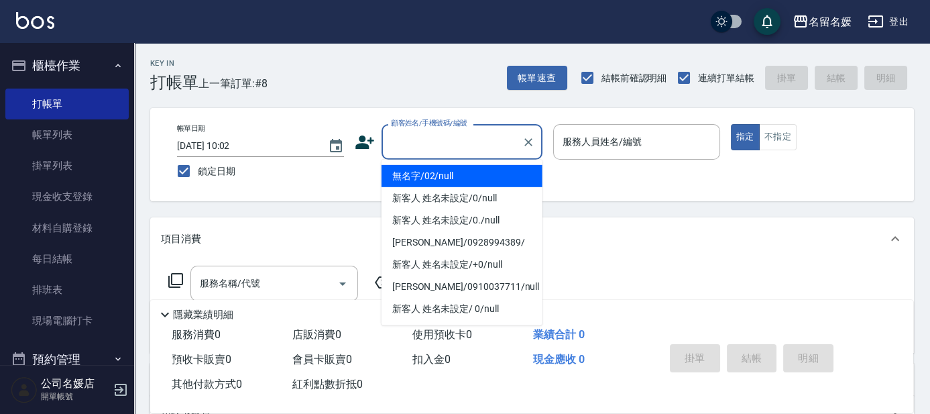
type input "0"
type input "無名字/02/null"
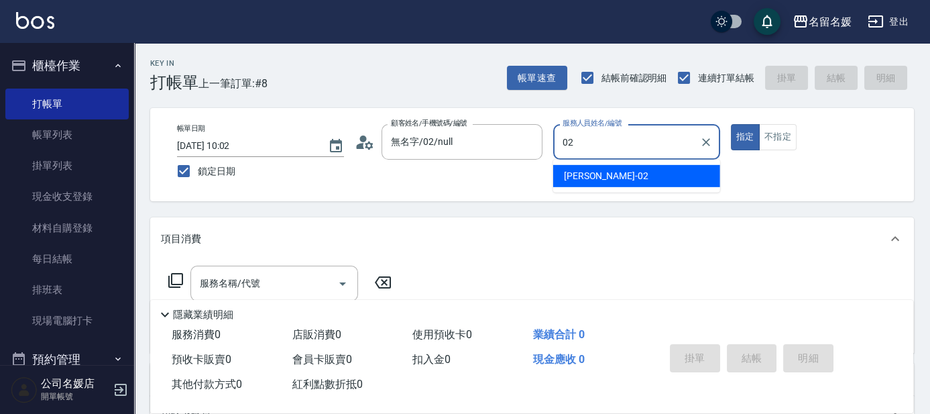
type input "[PERSON_NAME]-02"
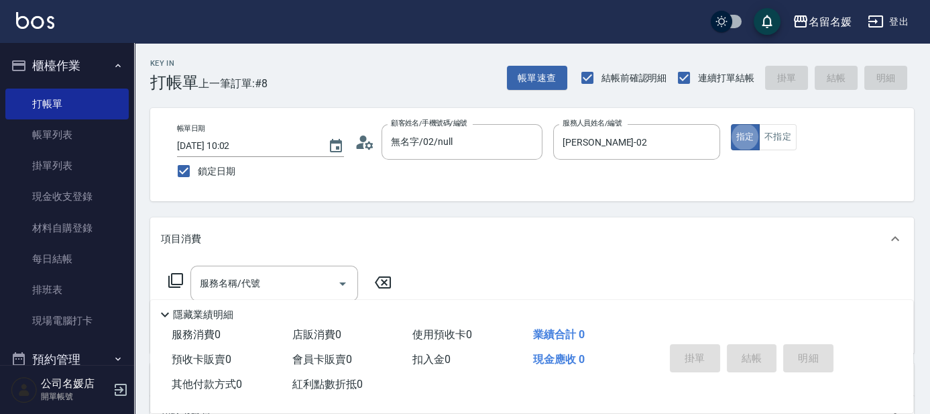
type button "true"
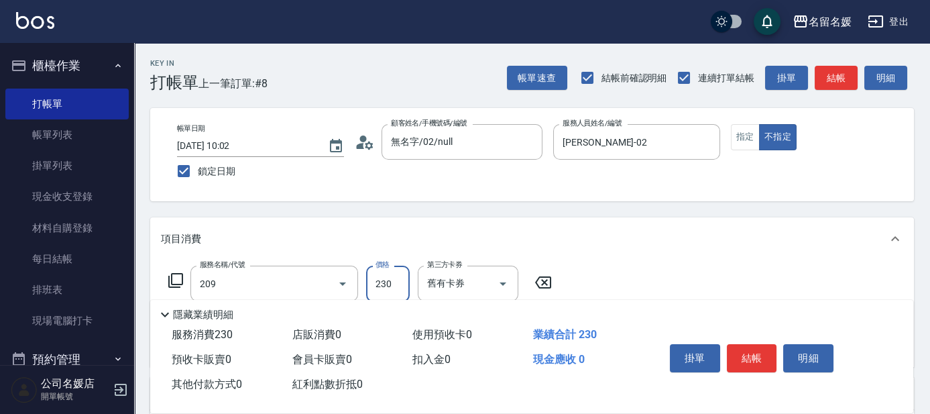
type input "洗髮券-(卡)230(209)"
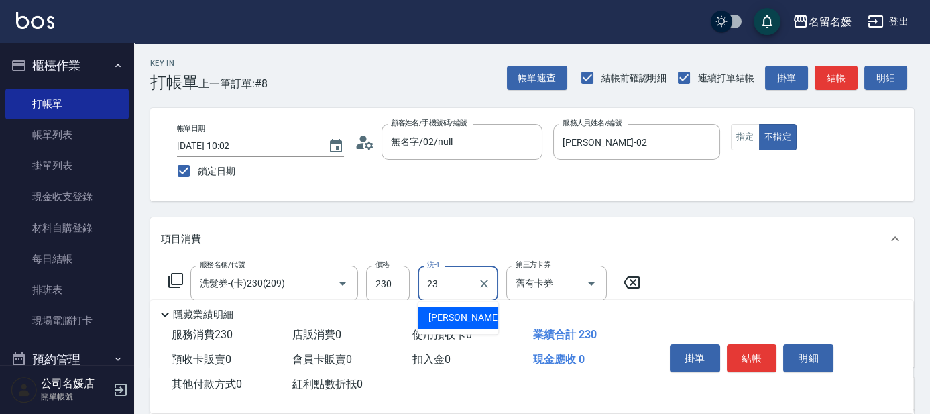
type input "[PERSON_NAME]-23"
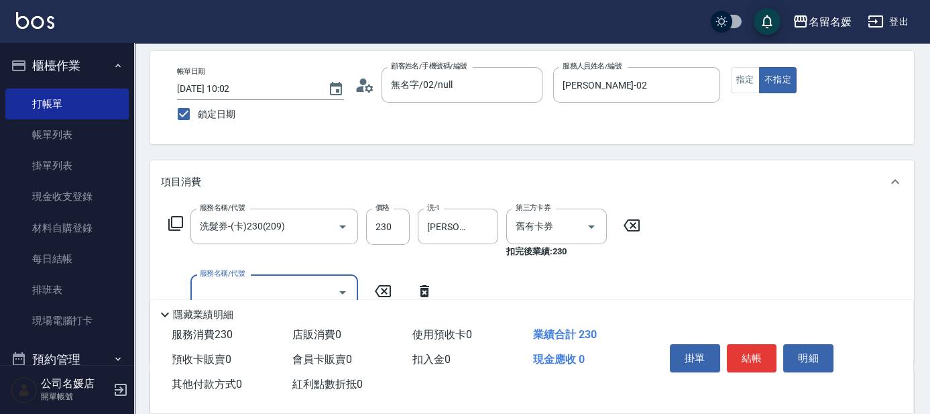
scroll to position [60, 0]
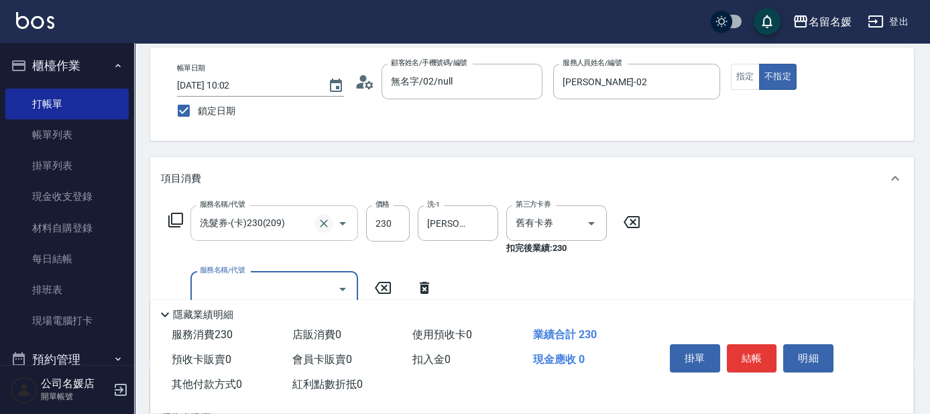
click at [321, 220] on icon "Clear" at bounding box center [324, 223] width 8 height 8
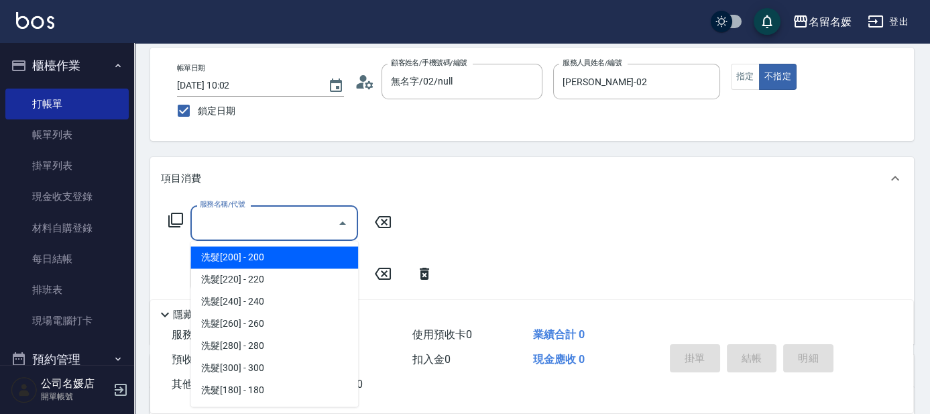
type input "9"
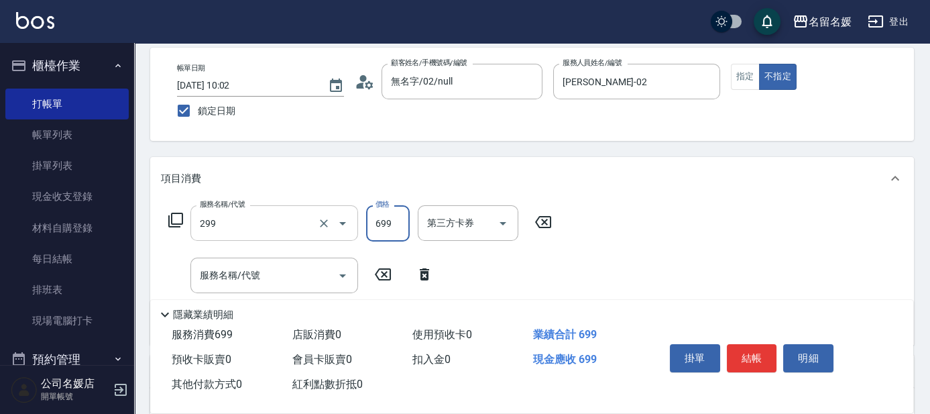
type input "滾珠洗髮699(299)"
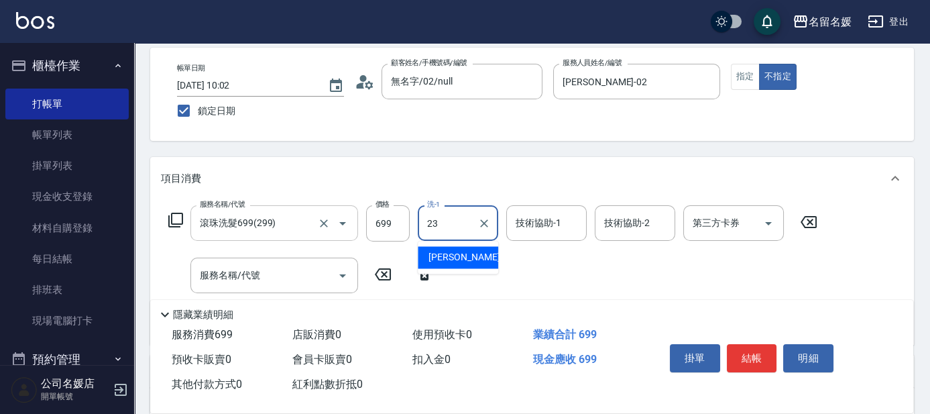
type input "[PERSON_NAME]-23"
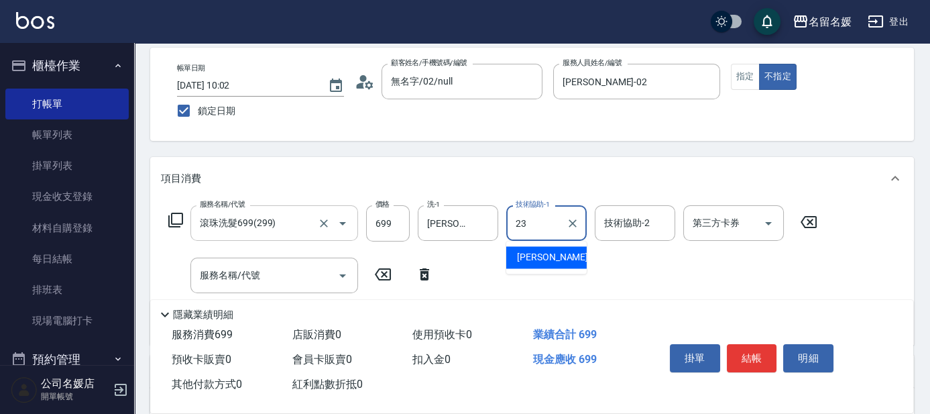
type input "[PERSON_NAME]-23"
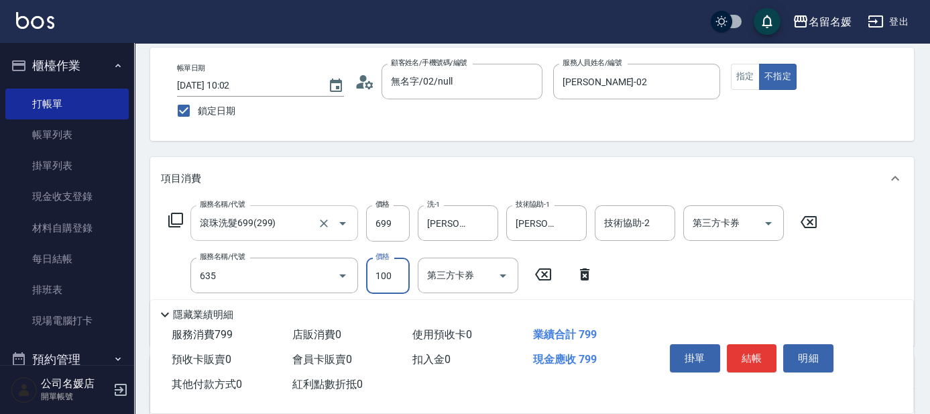
type input "[PERSON_NAME].玻酸.晶膜.水療(635)"
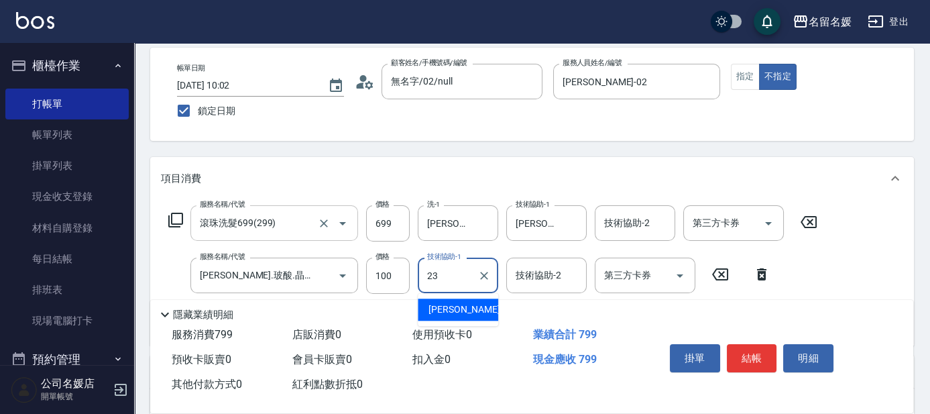
type input "[PERSON_NAME]-23"
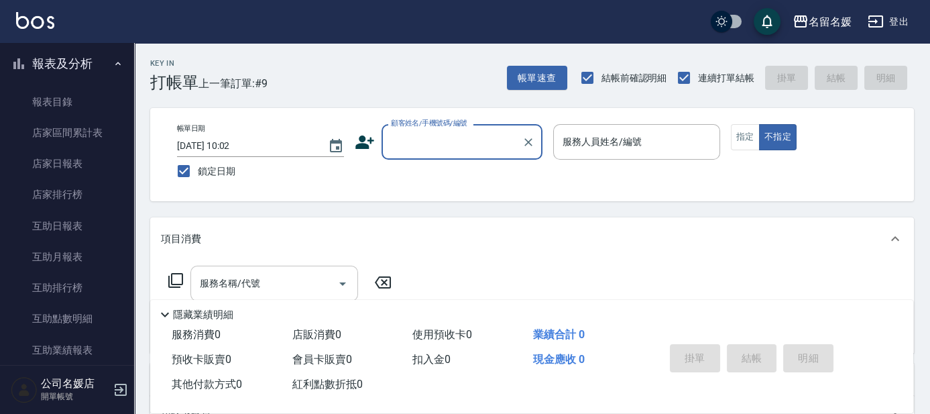
scroll to position [365, 0]
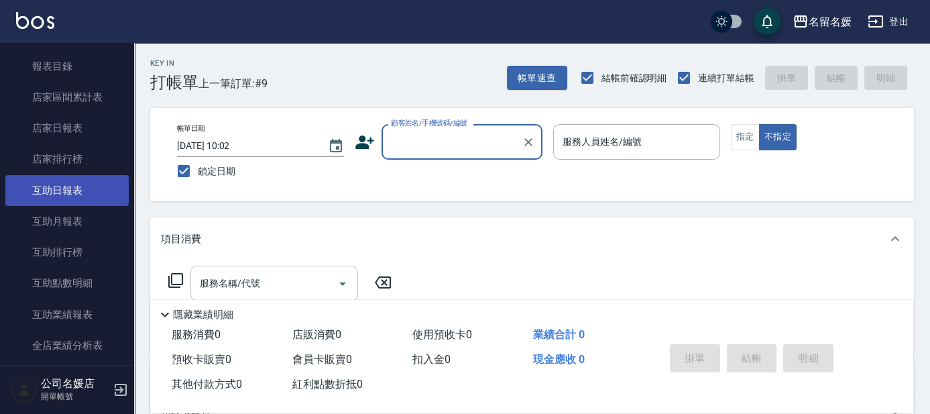
click at [77, 188] on link "互助日報表" at bounding box center [66, 190] width 123 height 31
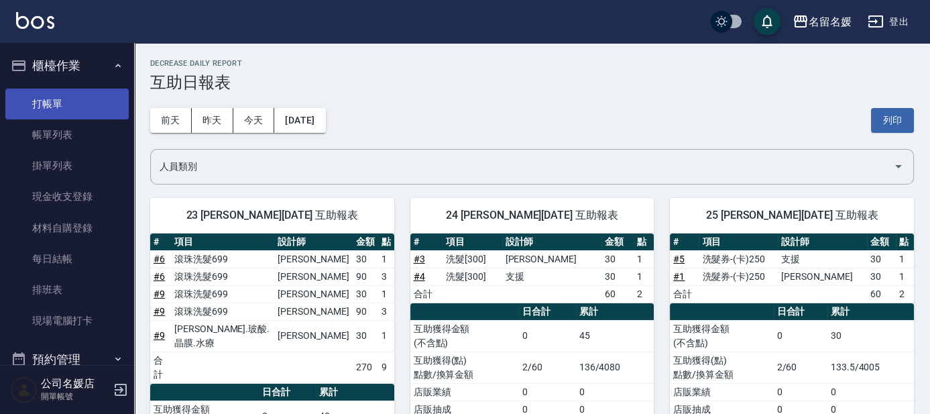
click at [64, 106] on link "打帳單" at bounding box center [66, 103] width 123 height 31
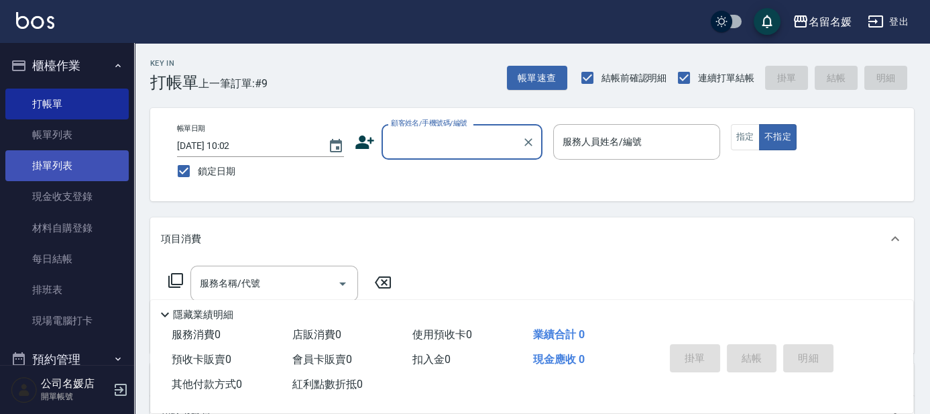
drag, startPoint x: 0, startPoint y: 147, endPoint x: 10, endPoint y: 156, distance: 13.3
click at [7, 154] on nav "櫃檯作業 打帳單 帳單列表 掛單列表 現金收支登錄 材料自購登錄 每日結帳 排班表 現場電腦打卡 預約管理 預約管理 單日預約紀錄 單週預約紀錄 報表及分析 …" at bounding box center [67, 204] width 134 height 322
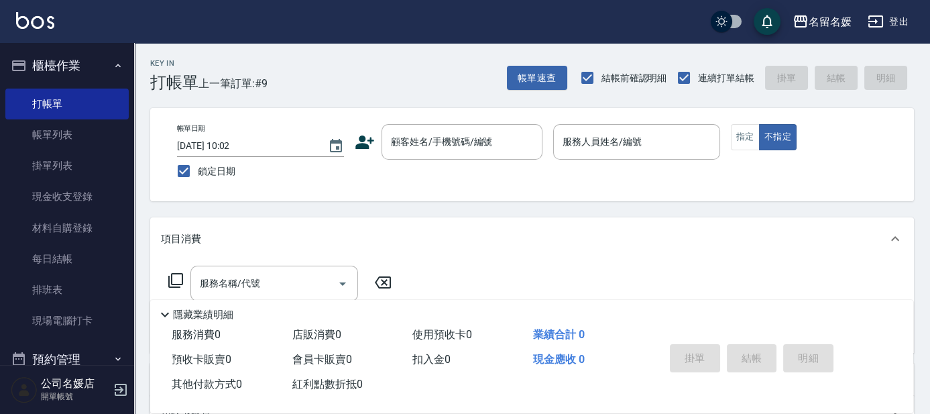
drag, startPoint x: 13, startPoint y: 156, endPoint x: 0, endPoint y: 179, distance: 26.7
click at [14, 157] on link "掛單列表" at bounding box center [66, 165] width 123 height 31
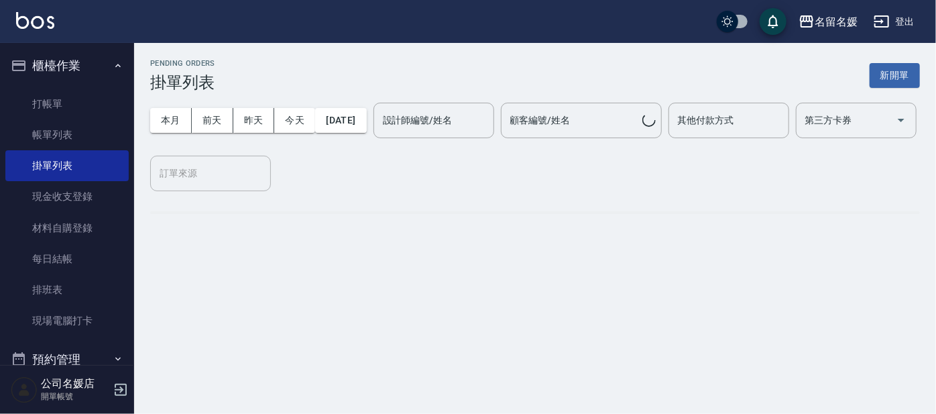
click at [294, 131] on button "今天" at bounding box center [294, 120] width 41 height 25
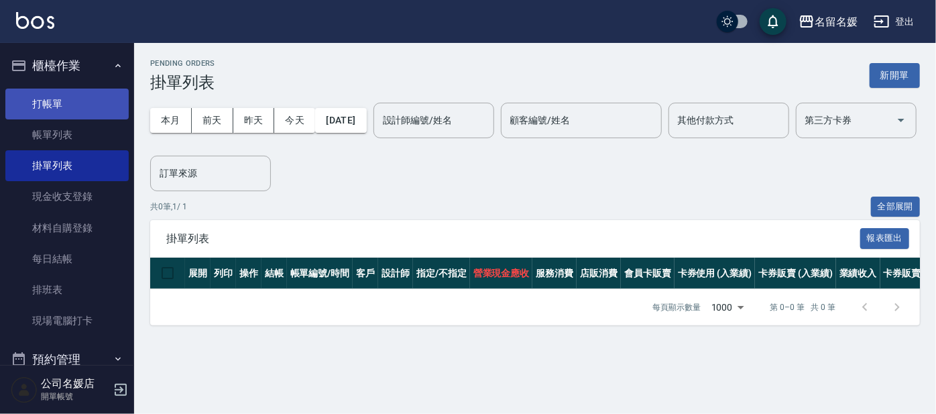
click at [87, 89] on link "打帳單" at bounding box center [66, 103] width 123 height 31
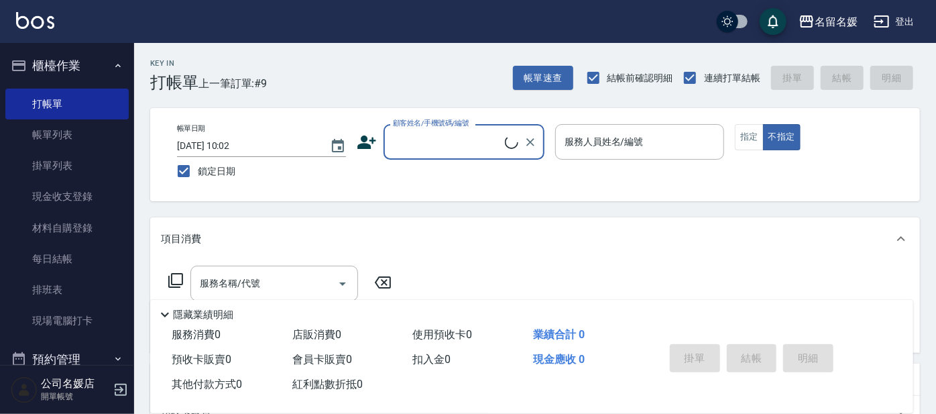
click at [394, 134] on input "顧客姓名/手機號碼/編號" at bounding box center [447, 141] width 115 height 23
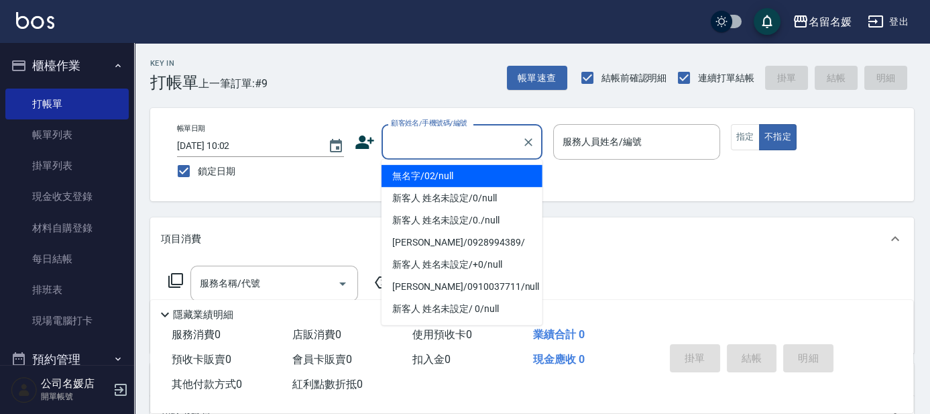
click at [406, 180] on li "無名字/02/null" at bounding box center [461, 176] width 161 height 22
type input "無名字/02/null"
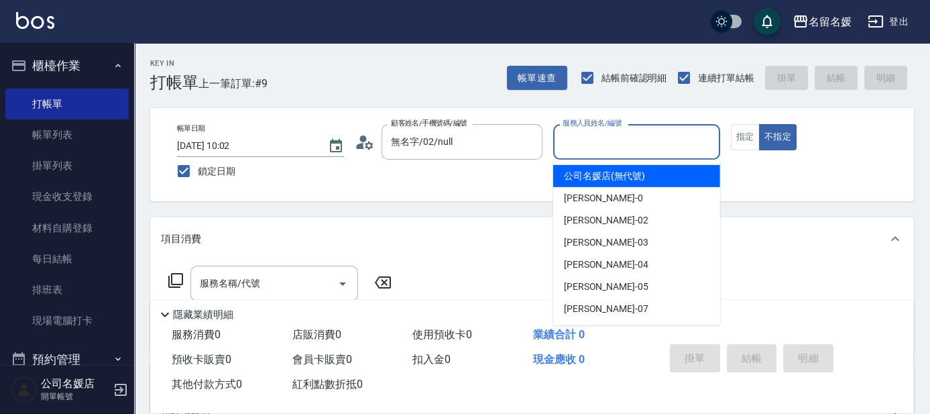
click at [583, 147] on input "服務人員姓名/編號" at bounding box center [636, 141] width 155 height 23
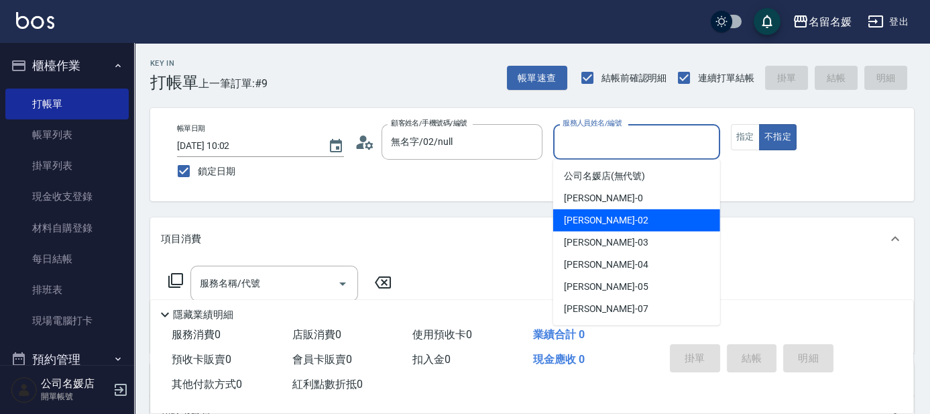
click at [592, 227] on span "[PERSON_NAME]-02" at bounding box center [606, 220] width 84 height 14
type input "[PERSON_NAME]-02"
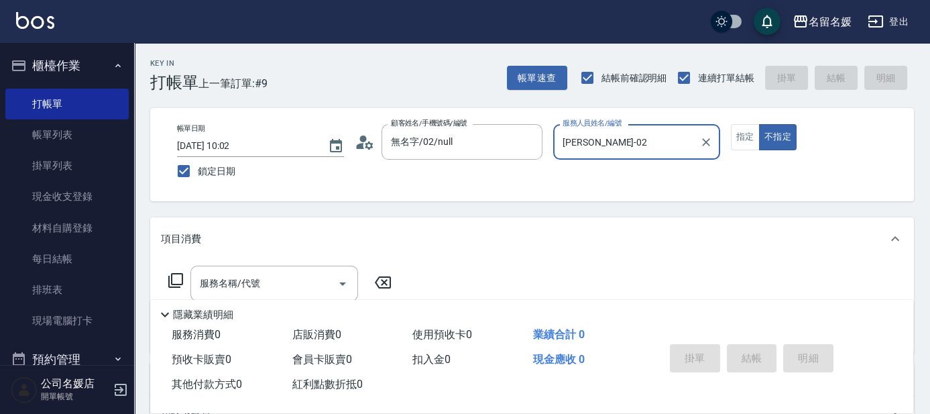
click at [176, 277] on icon at bounding box center [176, 280] width 16 height 16
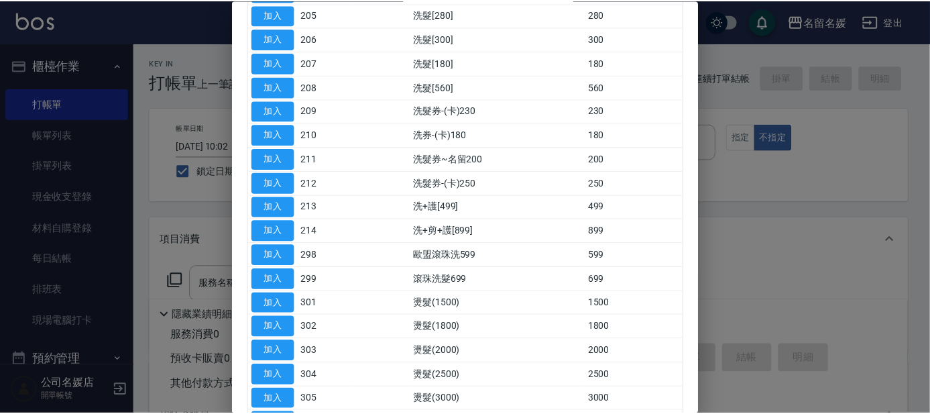
scroll to position [243, 0]
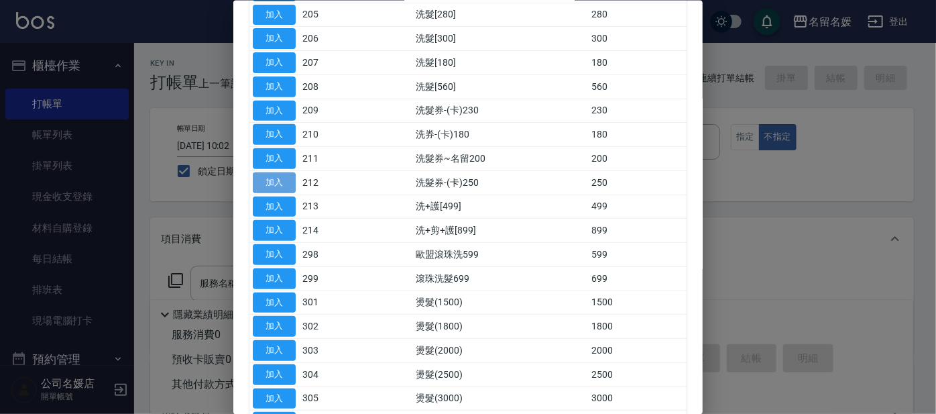
click at [267, 179] on button "加入" at bounding box center [274, 182] width 43 height 21
type input "洗髮券-(卡)250(212)"
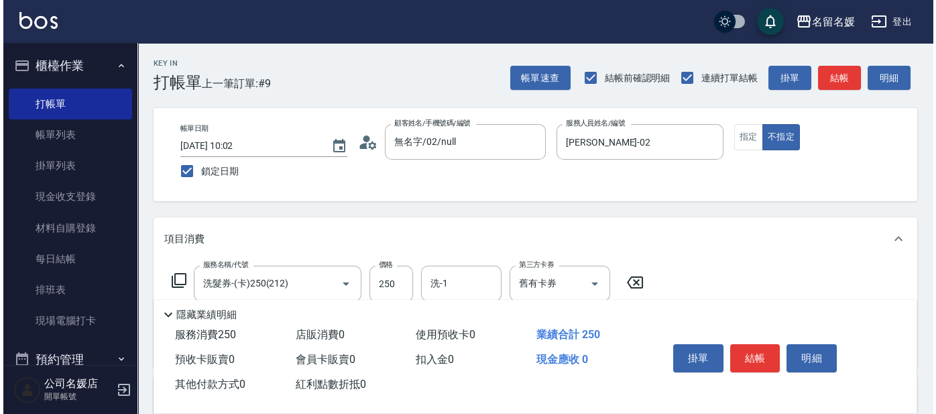
scroll to position [182, 0]
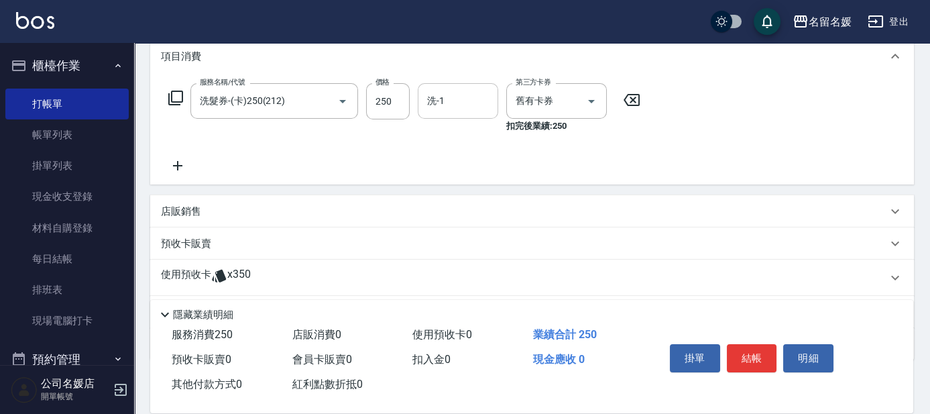
click at [441, 109] on input "洗-1" at bounding box center [458, 100] width 68 height 23
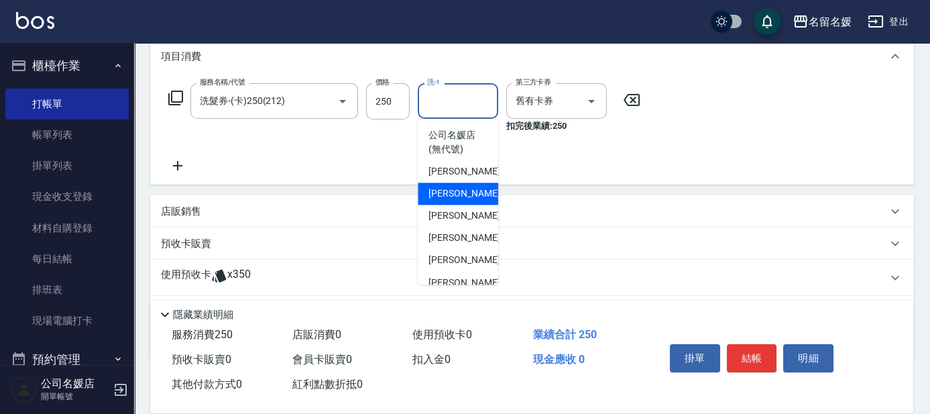
click at [463, 191] on span "[PERSON_NAME]-02" at bounding box center [470, 193] width 84 height 14
type input "[PERSON_NAME]-02"
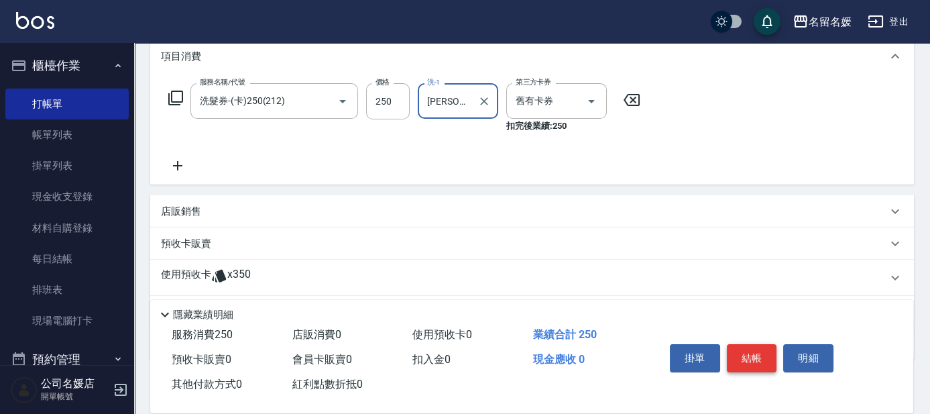
click at [752, 353] on button "結帳" at bounding box center [752, 358] width 50 height 28
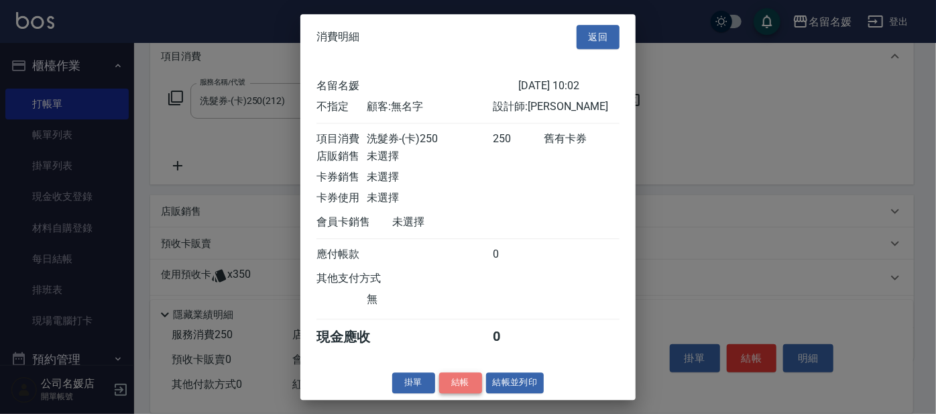
click at [459, 392] on button "結帳" at bounding box center [460, 382] width 43 height 21
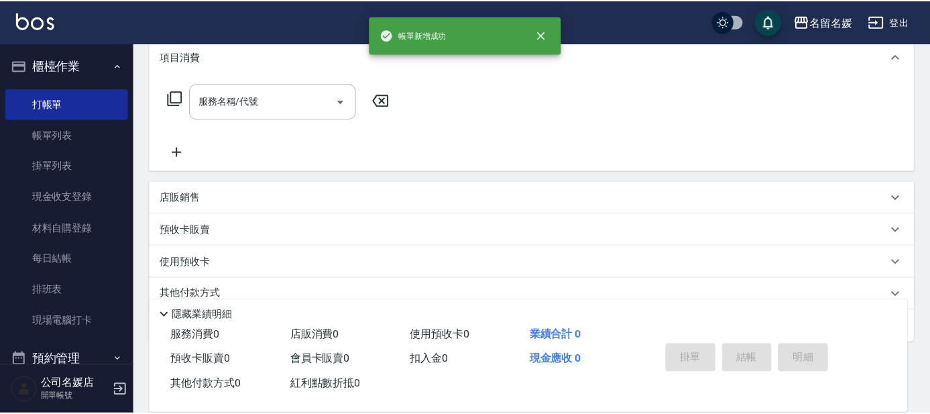
scroll to position [0, 0]
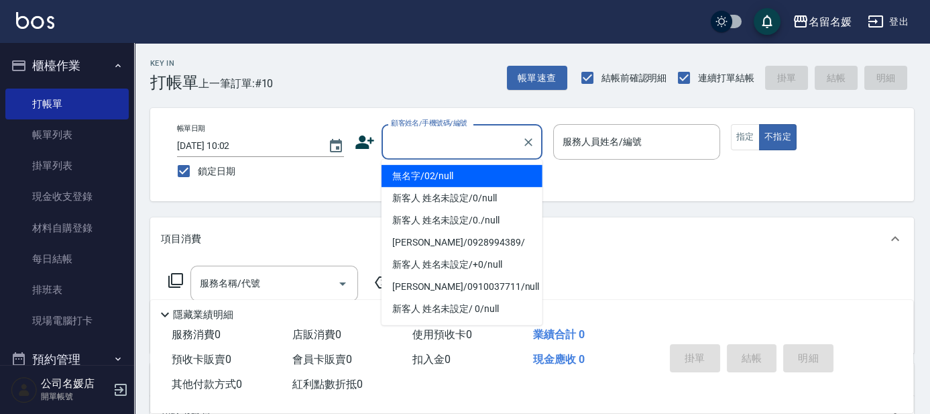
click at [456, 153] on input "顧客姓名/手機號碼/編號" at bounding box center [451, 141] width 129 height 23
drag, startPoint x: 459, startPoint y: 174, endPoint x: 607, endPoint y: 147, distance: 150.5
click at [465, 174] on li "無名字/02/null" at bounding box center [461, 176] width 161 height 22
click at [607, 147] on label "服務人員姓名/編號" at bounding box center [601, 141] width 79 height 13
click at [607, 147] on input "服務人員姓名/編號" at bounding box center [636, 141] width 155 height 23
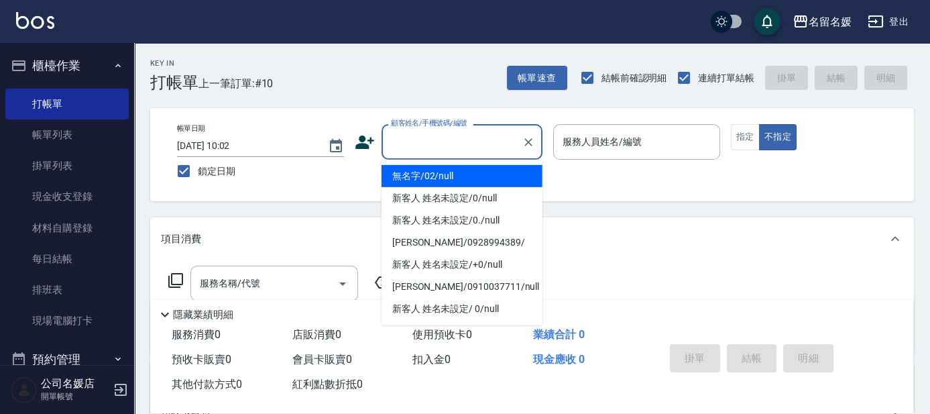
type input "無名字/02/null"
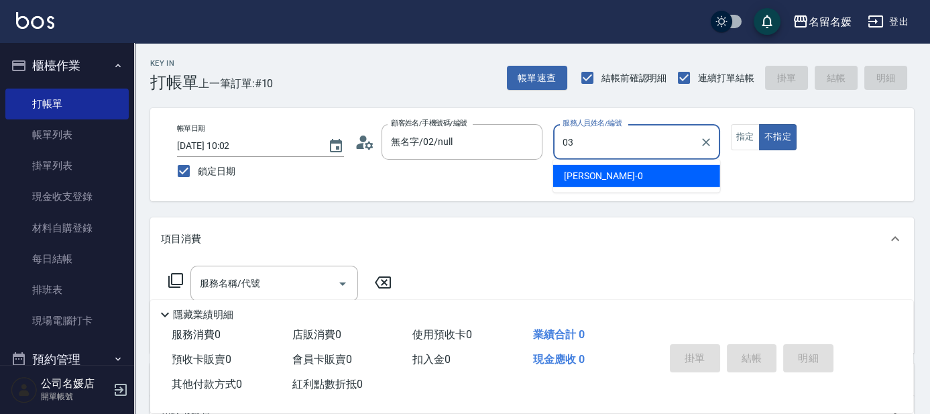
type input "03"
type button "false"
type input "[PERSON_NAME]-03"
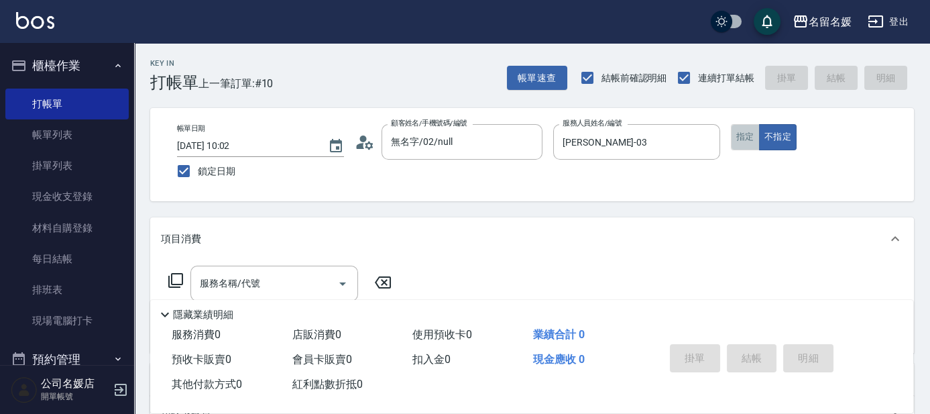
click at [755, 131] on button "指定" at bounding box center [745, 137] width 29 height 26
click at [270, 290] on input "服務名稱/代號" at bounding box center [263, 283] width 135 height 23
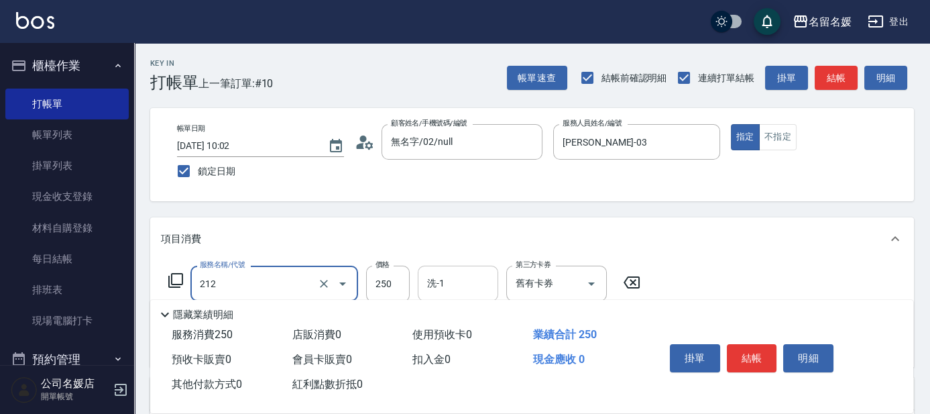
click at [465, 279] on input "洗-1" at bounding box center [458, 283] width 68 height 23
type input "洗髮券-(卡)250(212)"
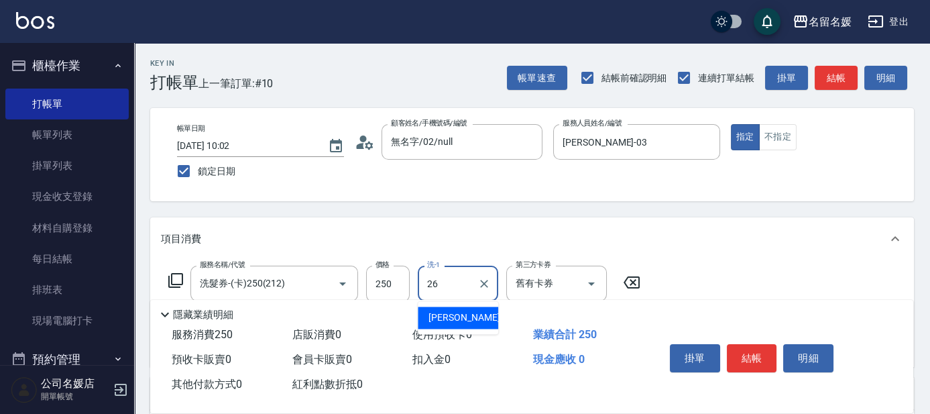
type input "[PERSON_NAME]-26"
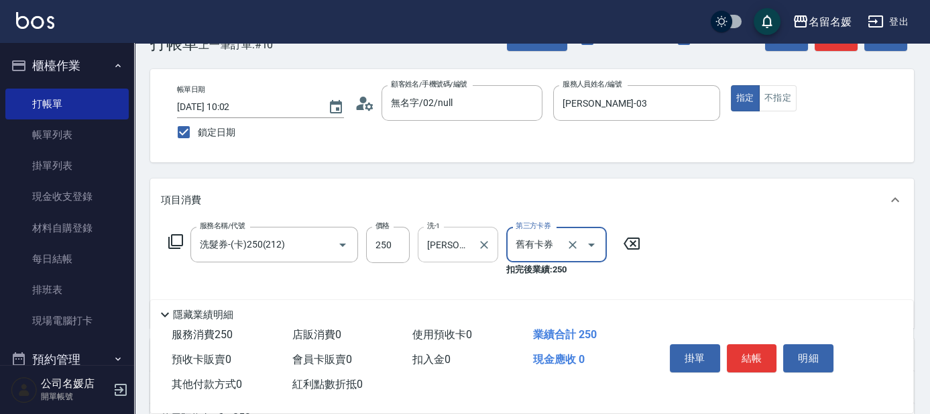
scroll to position [121, 0]
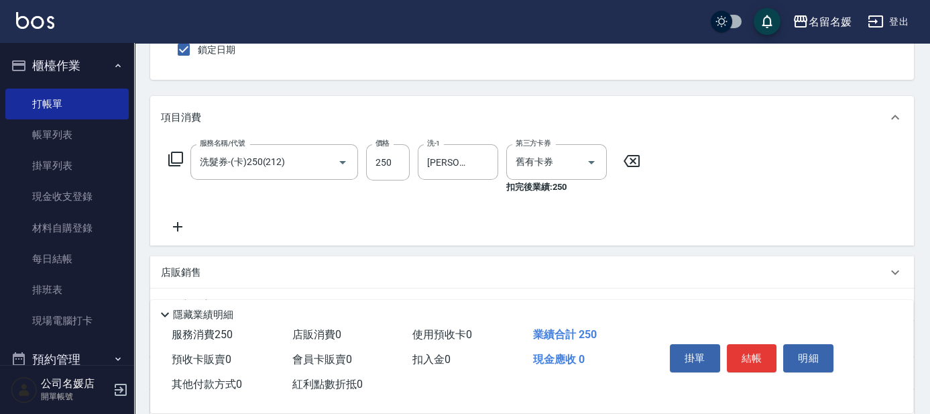
click at [181, 227] on icon at bounding box center [178, 227] width 34 height 16
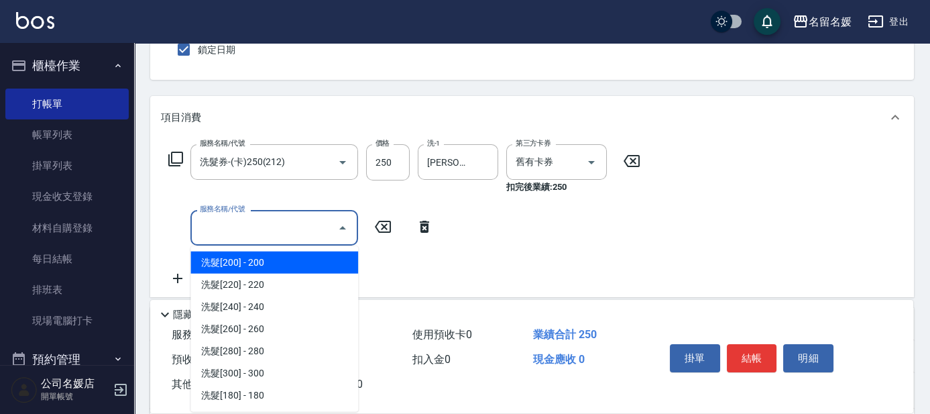
click at [279, 227] on input "服務名稱/代號" at bounding box center [263, 227] width 135 height 23
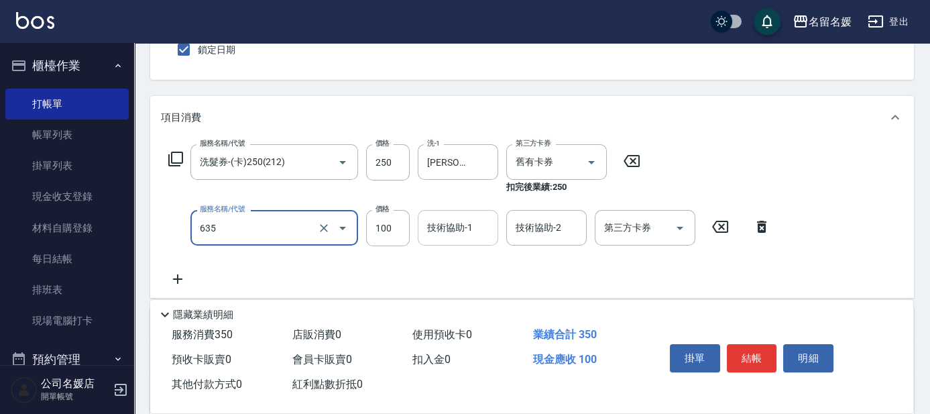
click at [457, 229] on div "技術協助-1 技術協助-1" at bounding box center [458, 228] width 80 height 36
type input "[PERSON_NAME].玻酸.晶膜.水療(635)"
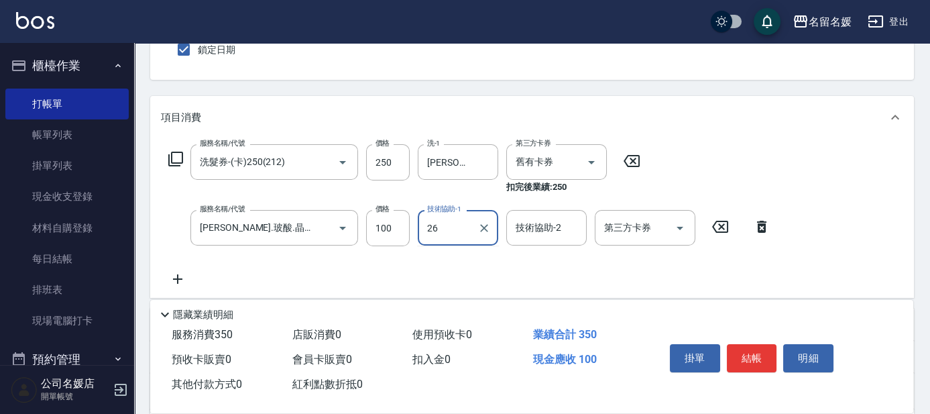
type input "[PERSON_NAME]-26"
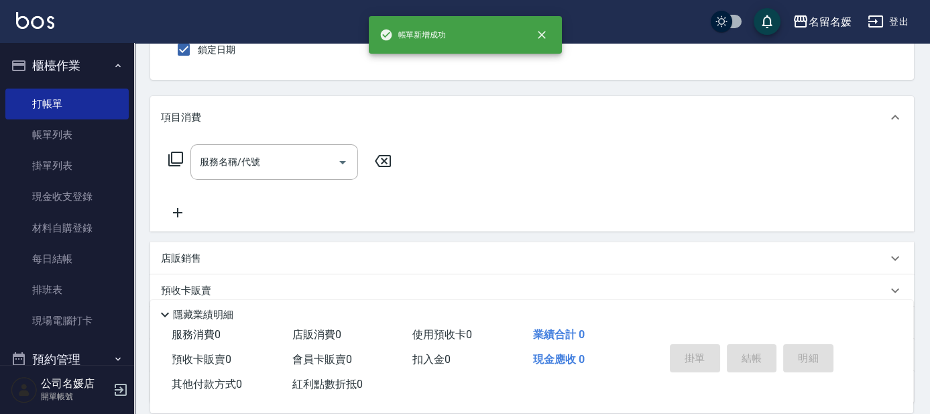
scroll to position [0, 0]
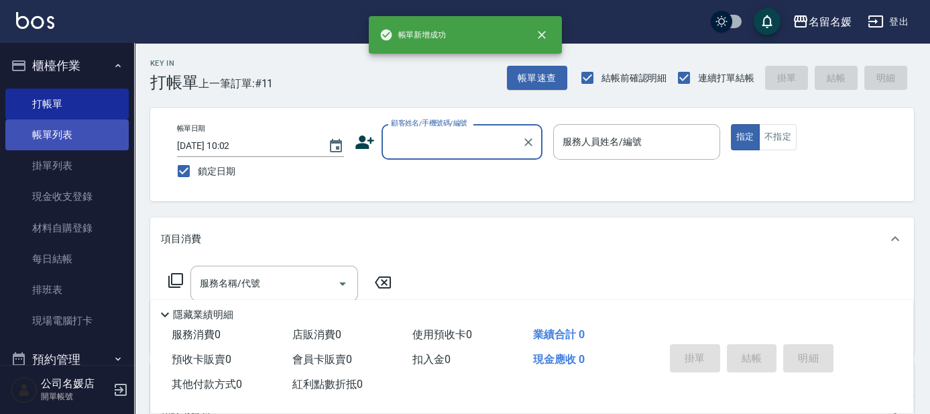
click at [87, 134] on link "帳單列表" at bounding box center [66, 134] width 123 height 31
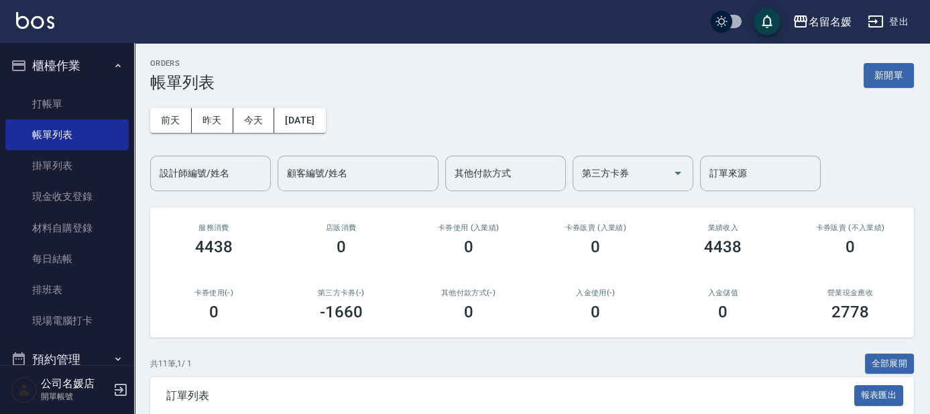
scroll to position [182, 0]
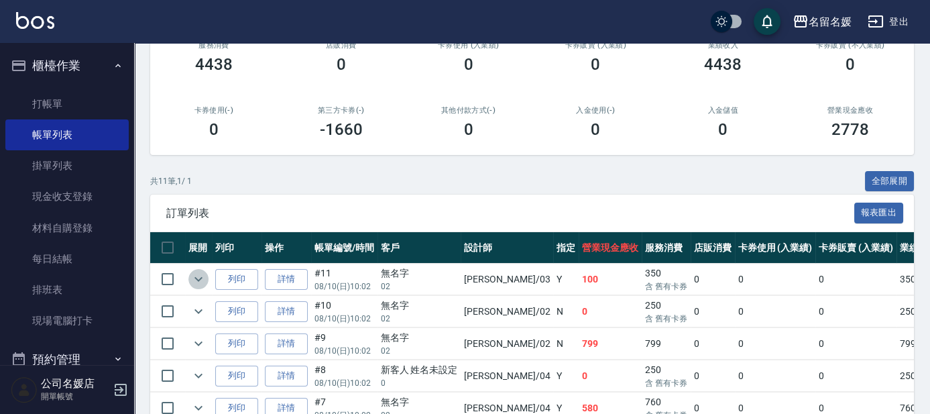
click at [198, 279] on icon "expand row" at bounding box center [198, 279] width 8 height 5
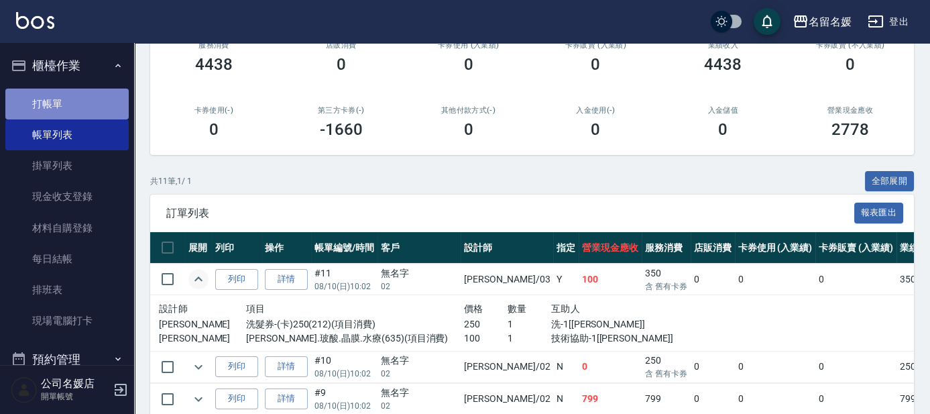
click at [86, 100] on link "打帳單" at bounding box center [66, 103] width 123 height 31
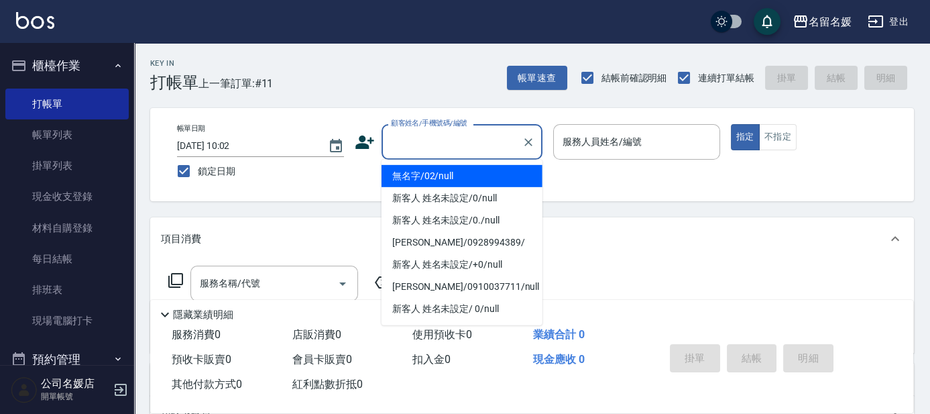
click at [453, 150] on input "顧客姓名/手機號碼/編號" at bounding box center [451, 141] width 129 height 23
type input "0"
type input "02"
type input "無名字/02/null"
type input "02"
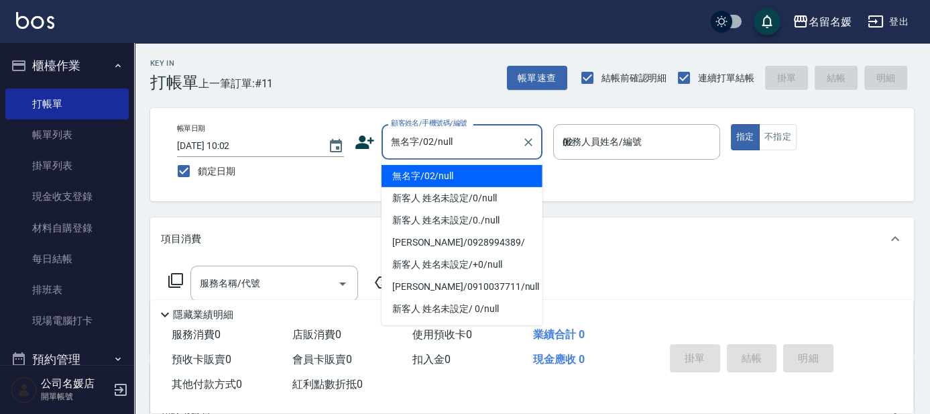
type button "true"
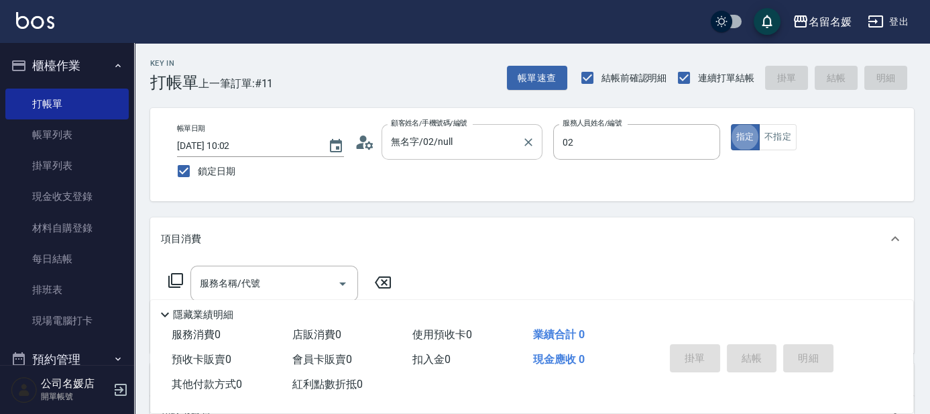
type input "[PERSON_NAME]-02"
type input "21"
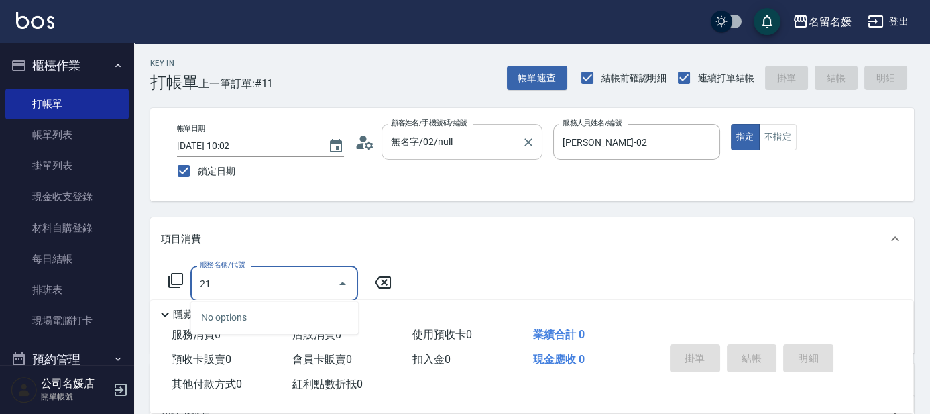
type input "新客人 姓名未設定/0/null"
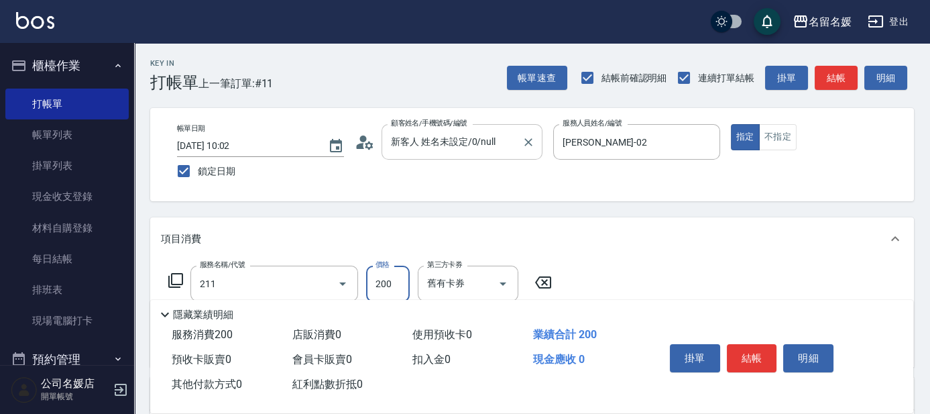
type input "洗髮券~名留200(211)"
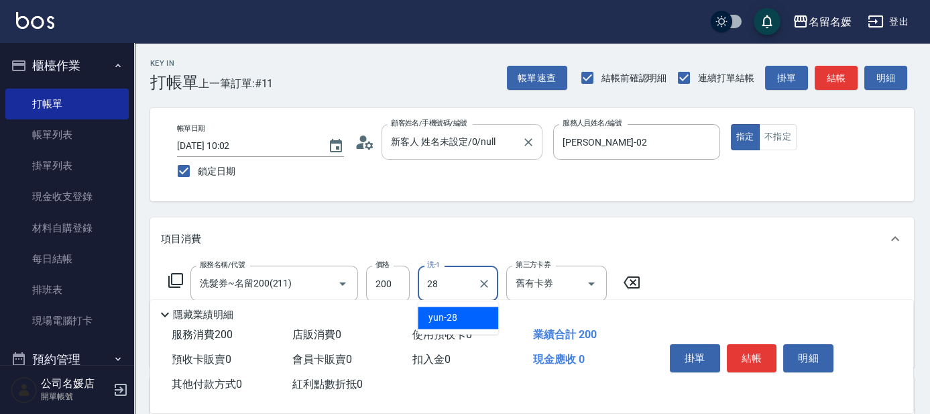
type input "yun-28"
type input "[PERSON_NAME].玻酸.晶膜.水療(635)"
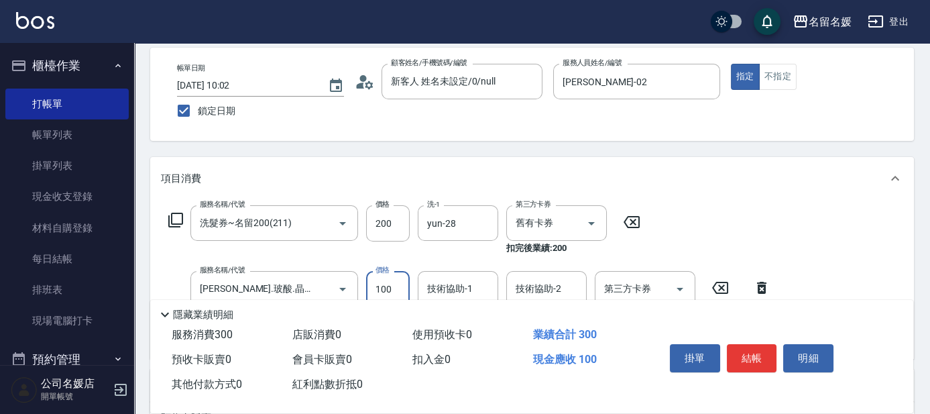
scroll to position [121, 0]
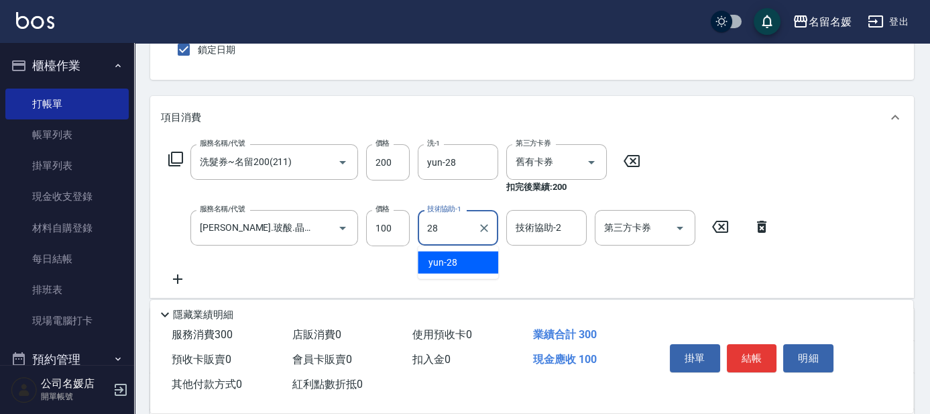
type input "yun-28"
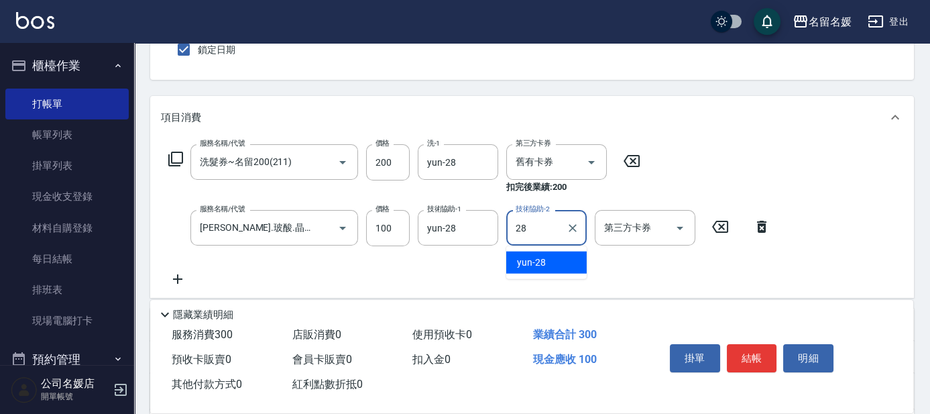
type input "yun-28"
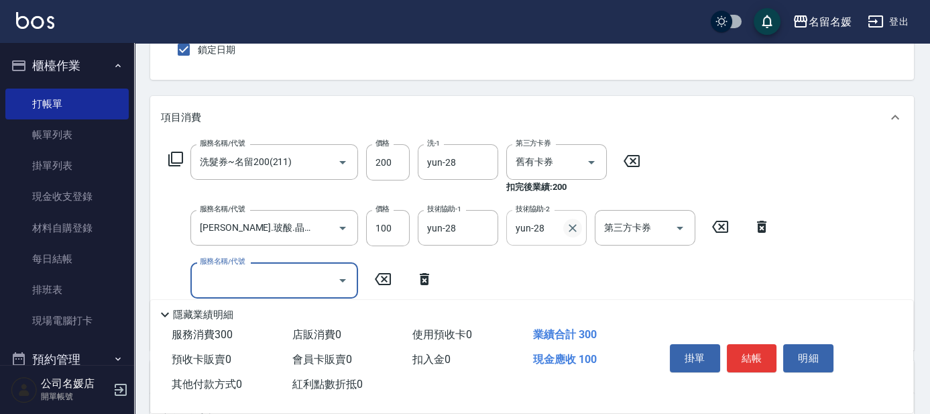
drag, startPoint x: 575, startPoint y: 225, endPoint x: 418, endPoint y: 269, distance: 163.0
click at [575, 225] on icon "Clear" at bounding box center [572, 227] width 13 height 13
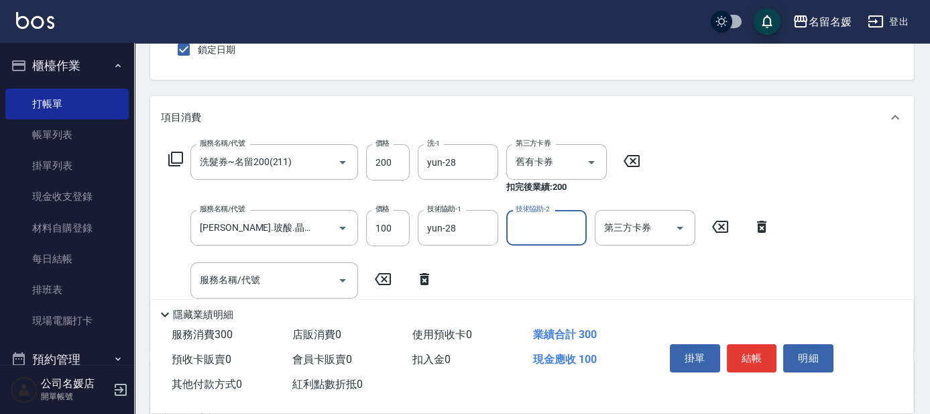
click at [428, 274] on icon at bounding box center [425, 279] width 34 height 16
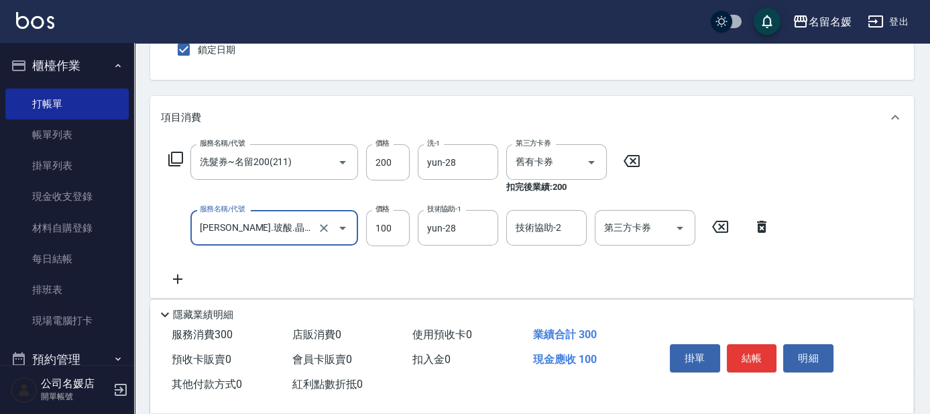
scroll to position [0, 0]
